Goal: Information Seeking & Learning: Learn about a topic

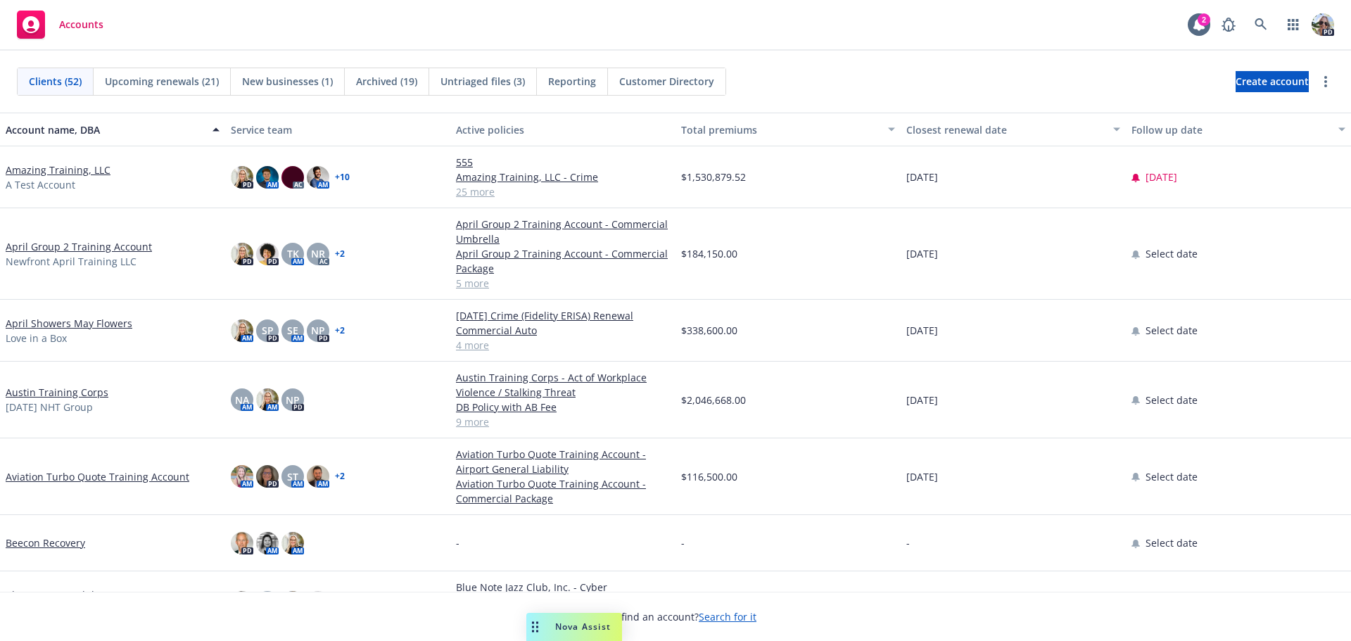
click at [73, 168] on link "Amazing Training, LLC" at bounding box center [58, 170] width 105 height 15
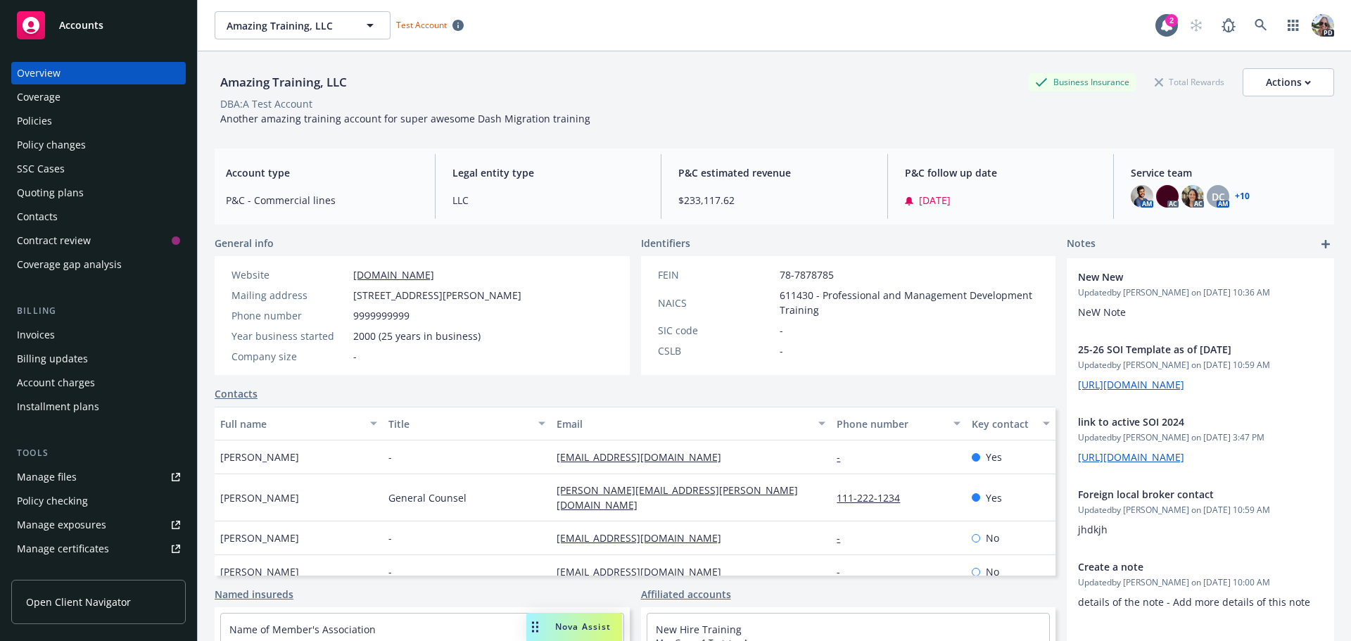
drag, startPoint x: 533, startPoint y: 329, endPoint x: 533, endPoint y: 320, distance: 8.4
click at [533, 322] on div "Website www.newbiztest.com Mailing address 420 Aloha Dr, Holualoa, HI, 96725 Ph…" at bounding box center [422, 315] width 415 height 119
